Goal: Task Accomplishment & Management: Manage account settings

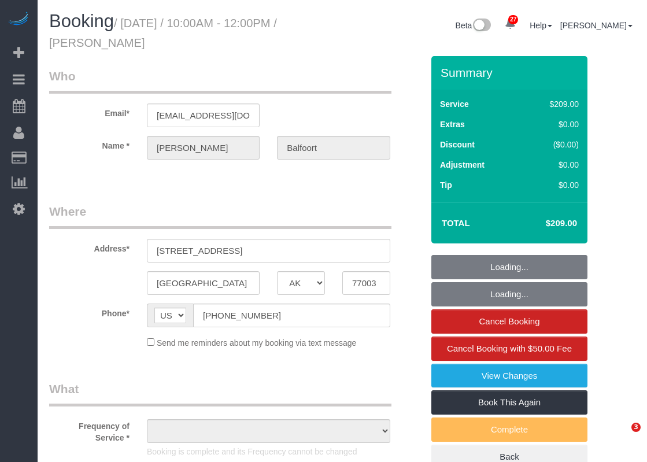
select select "[GEOGRAPHIC_DATA]"
select select "3"
select select "object:18673"
select select "string:fspay-5c4ca3b0-a705-497b-9472-6a665a3a8c73"
select select "spot500"
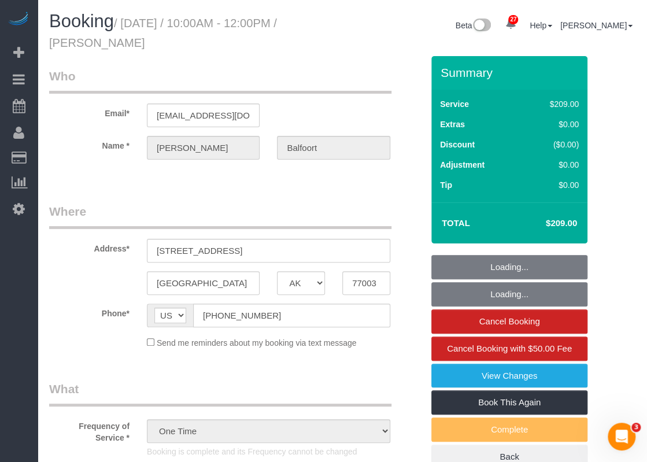
select select "object:18692"
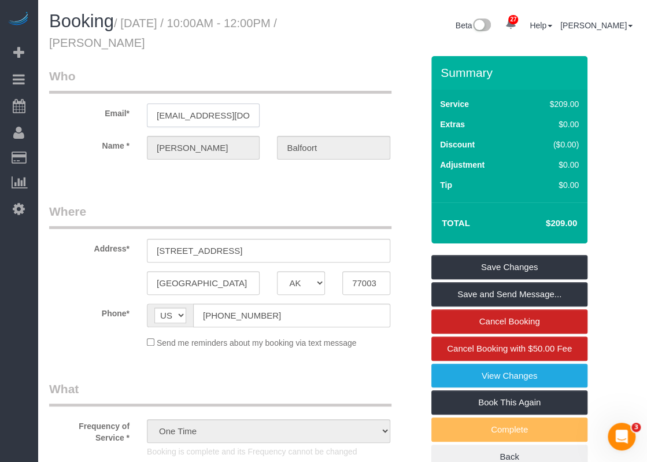
click at [229, 118] on input "[EMAIL_ADDRESS][DOMAIN_NAME]" at bounding box center [203, 115] width 113 height 24
